Goal: Task Accomplishment & Management: Complete application form

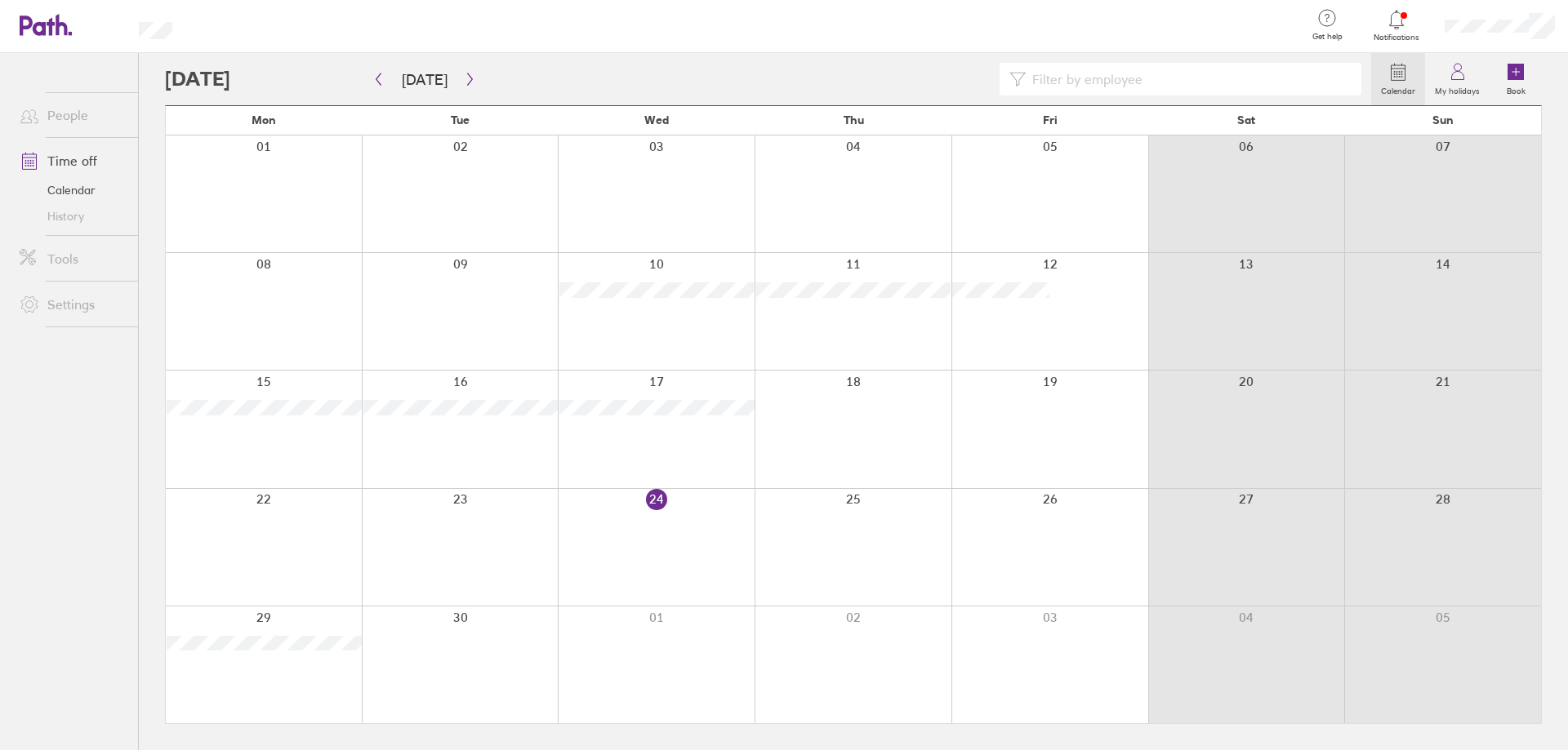
click at [640, 540] on div at bounding box center [656, 547] width 197 height 117
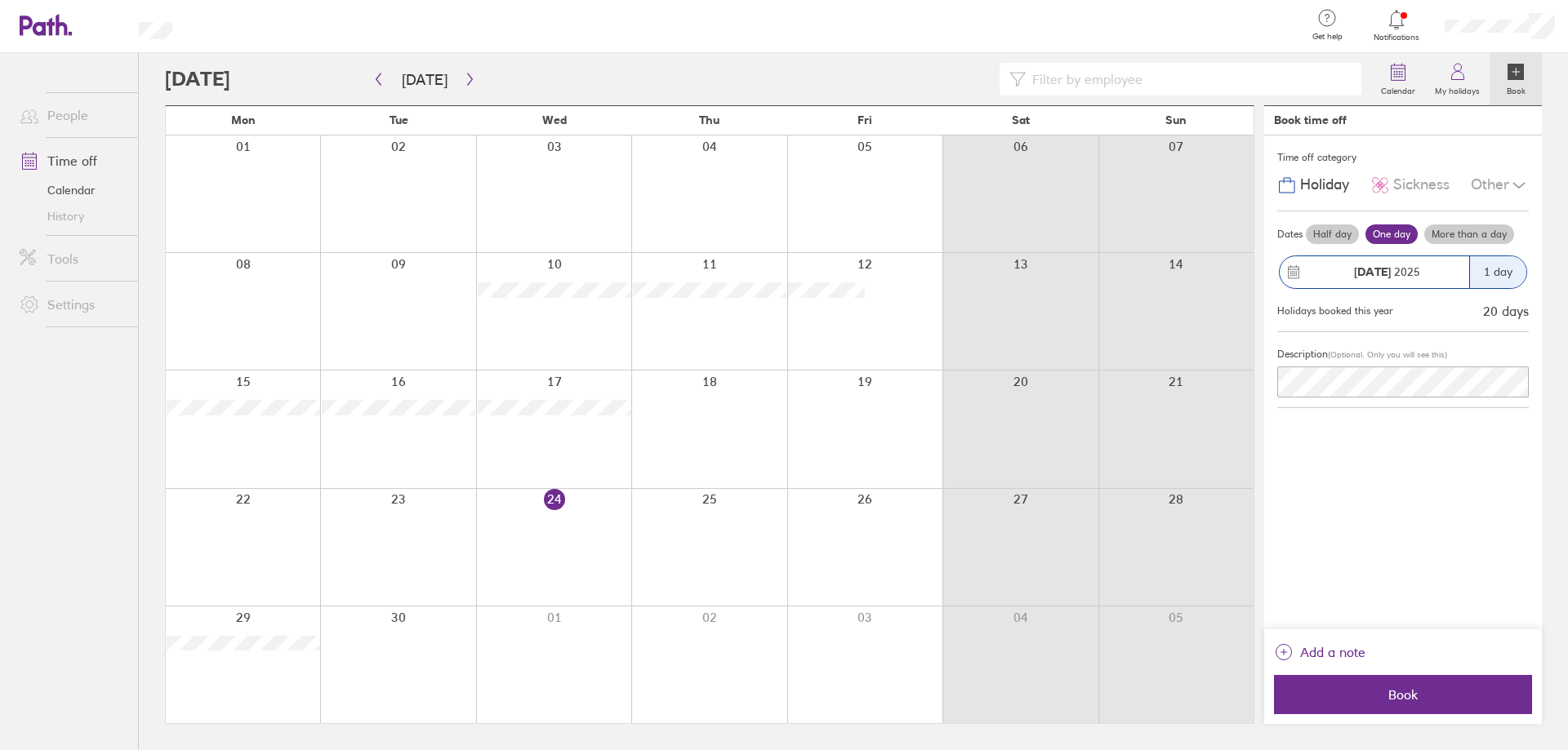
click at [1405, 178] on span "Sickness" at bounding box center [1422, 185] width 56 height 17
click at [1494, 191] on div "Other" at bounding box center [1500, 186] width 58 height 31
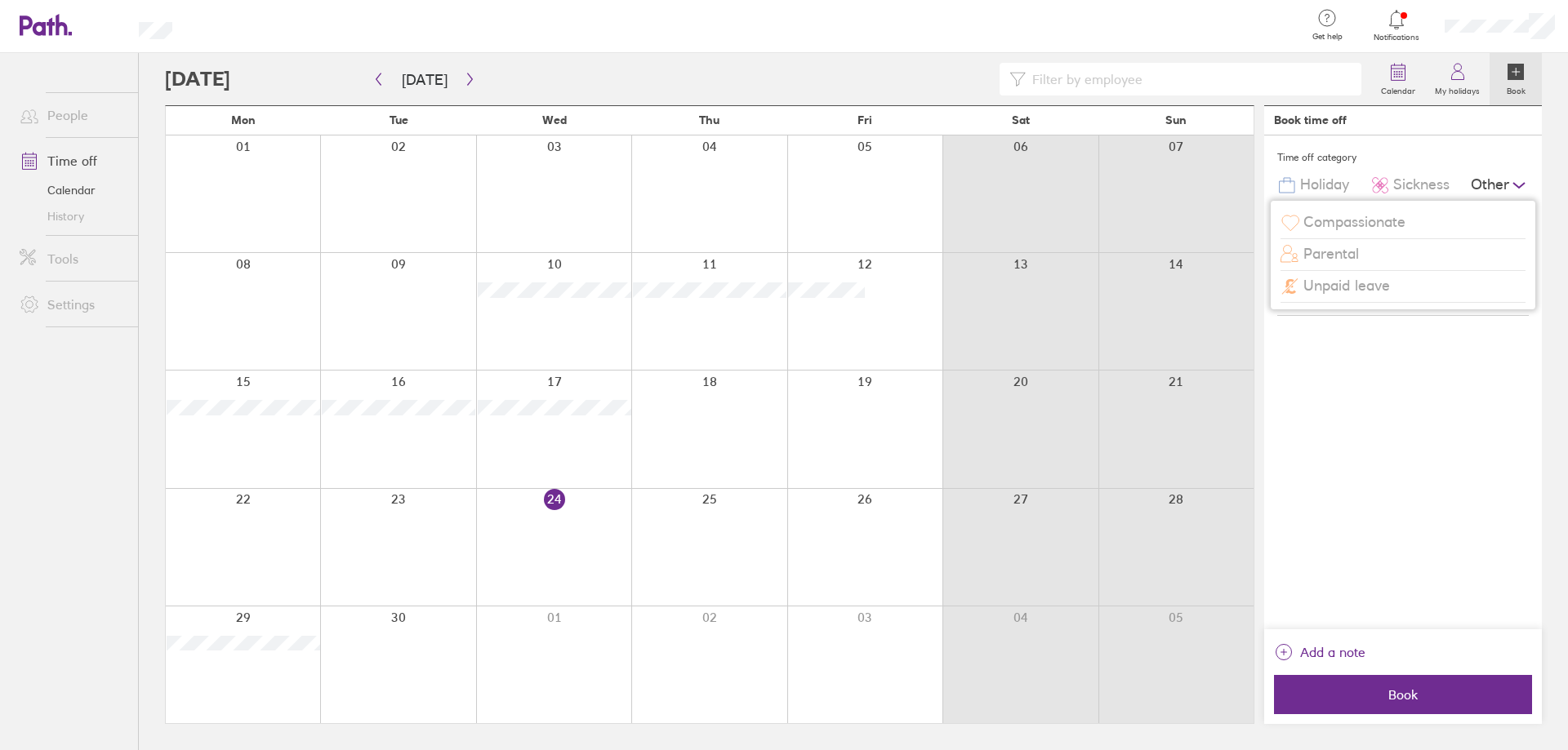
click at [1368, 219] on span "Compassionate" at bounding box center [1354, 222] width 102 height 17
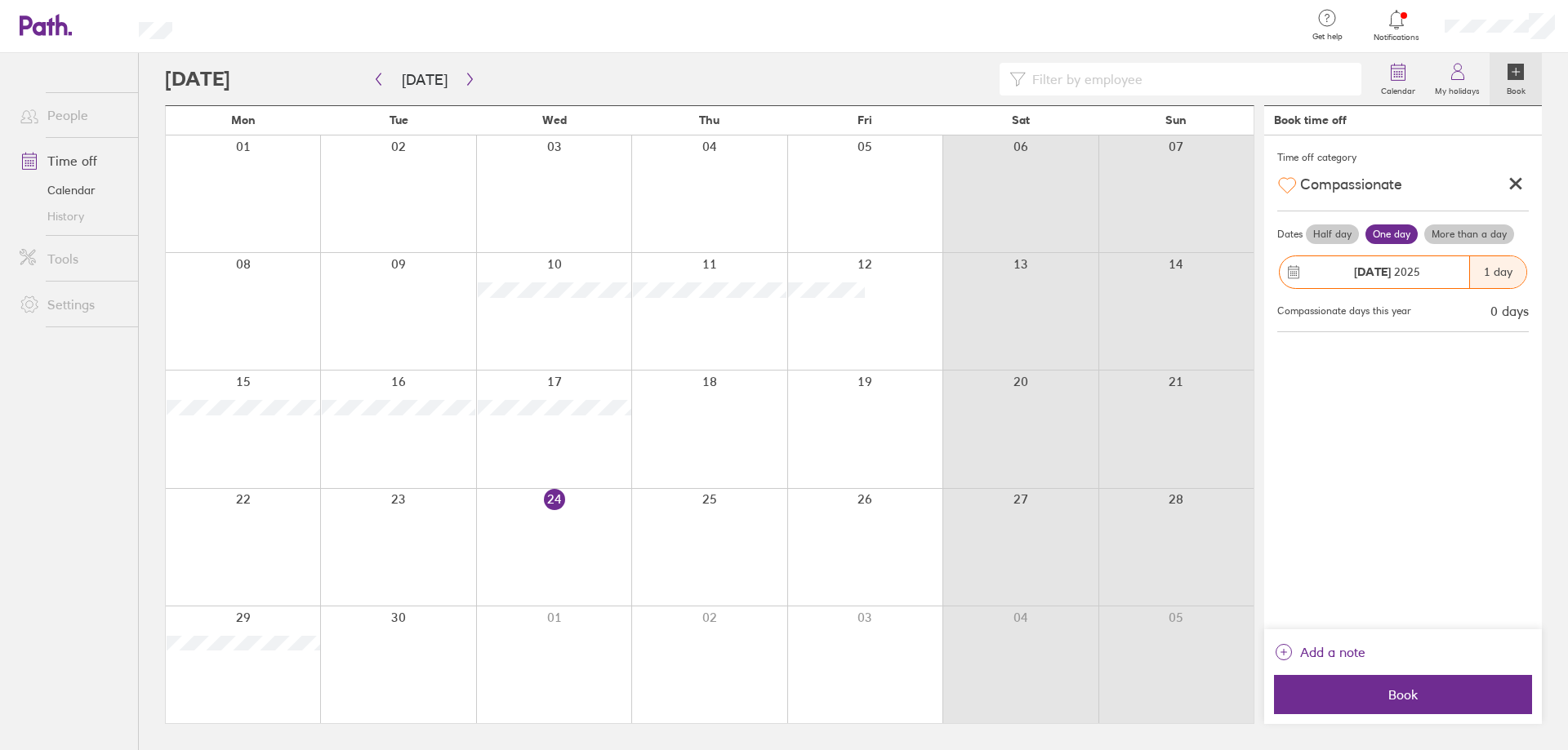
click at [1520, 178] on icon at bounding box center [1515, 183] width 16 height 16
click at [1501, 182] on div "Other" at bounding box center [1500, 186] width 58 height 31
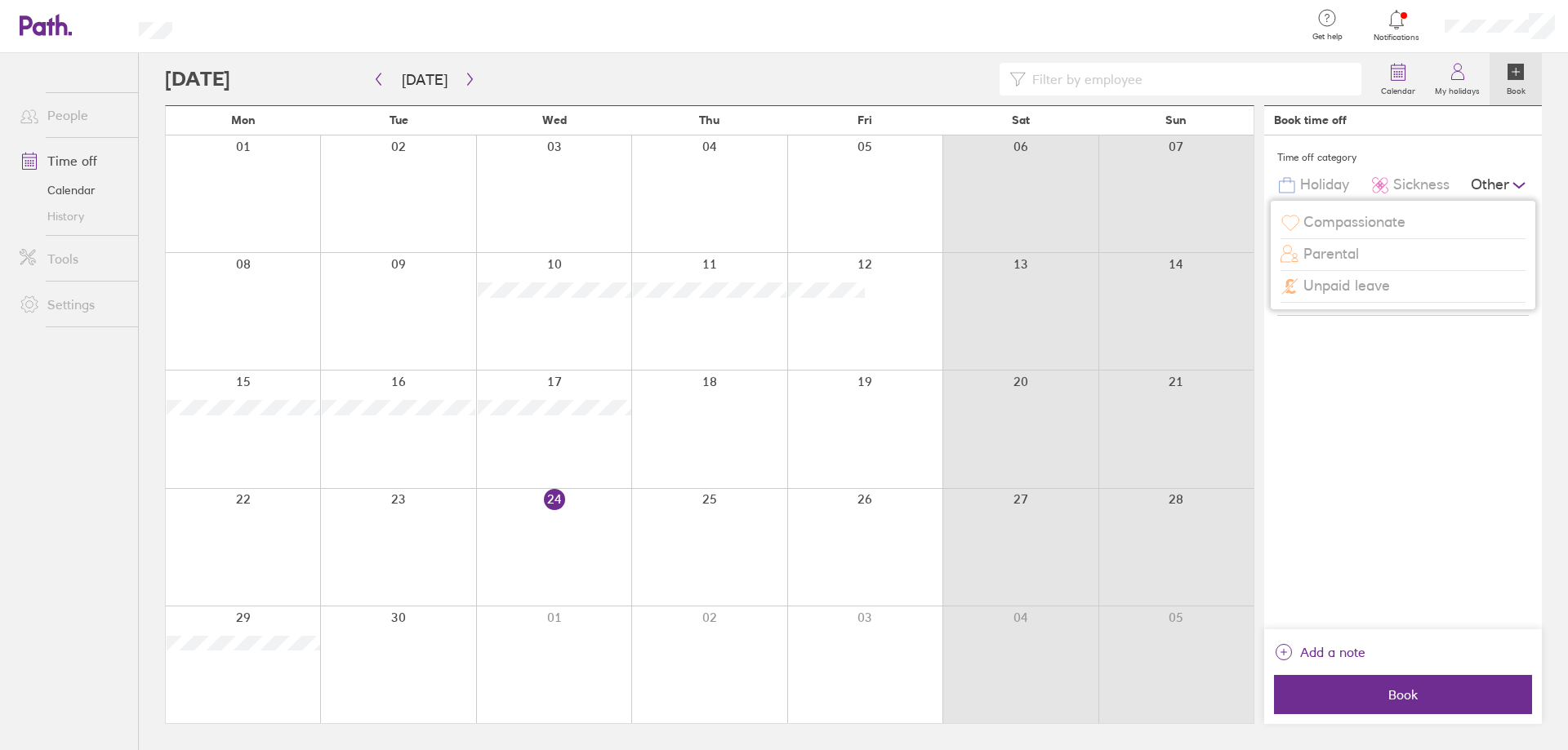
click at [1339, 290] on span "Unpaid leave" at bounding box center [1346, 286] width 86 height 17
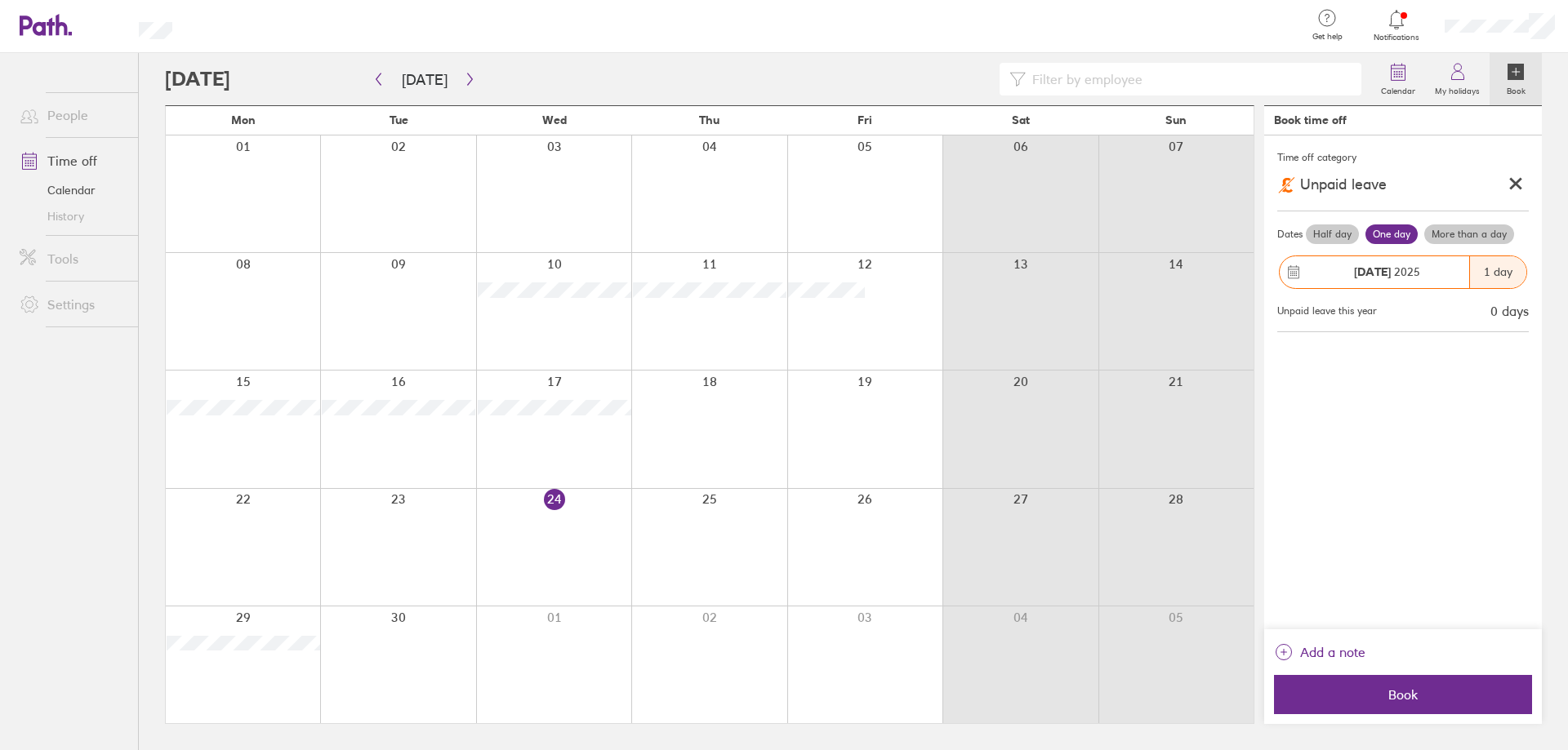
click at [1517, 188] on icon at bounding box center [1515, 183] width 16 height 16
click at [518, 37] on div at bounding box center [745, 27] width 1094 height 53
